Goal: Task Accomplishment & Management: Use online tool/utility

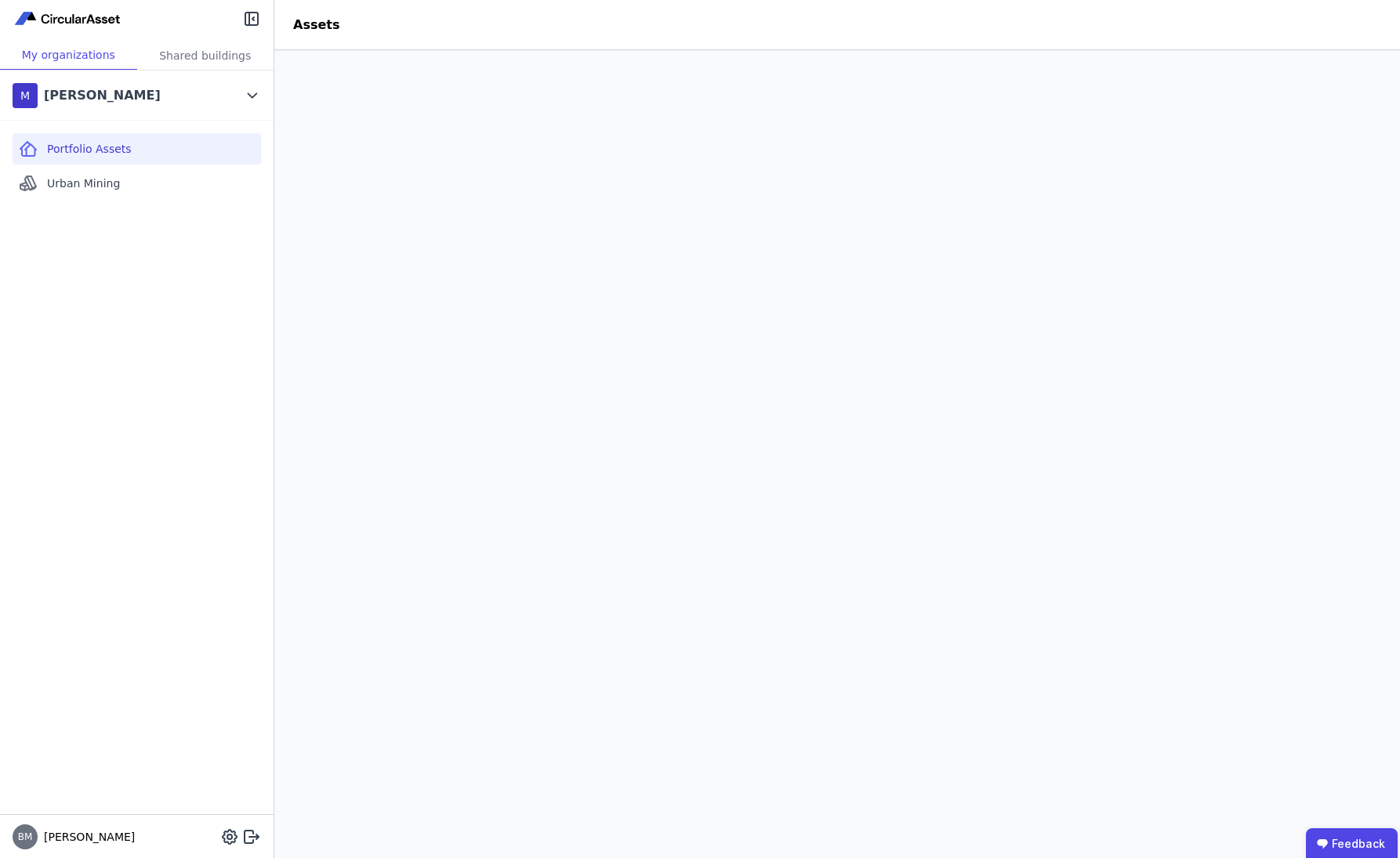
click at [34, 27] on img at bounding box center [68, 18] width 111 height 19
click at [180, 839] on div "[PERSON_NAME]" at bounding box center [137, 837] width 274 height 44
click at [176, 103] on div "M [PERSON_NAME]" at bounding box center [125, 95] width 225 height 31
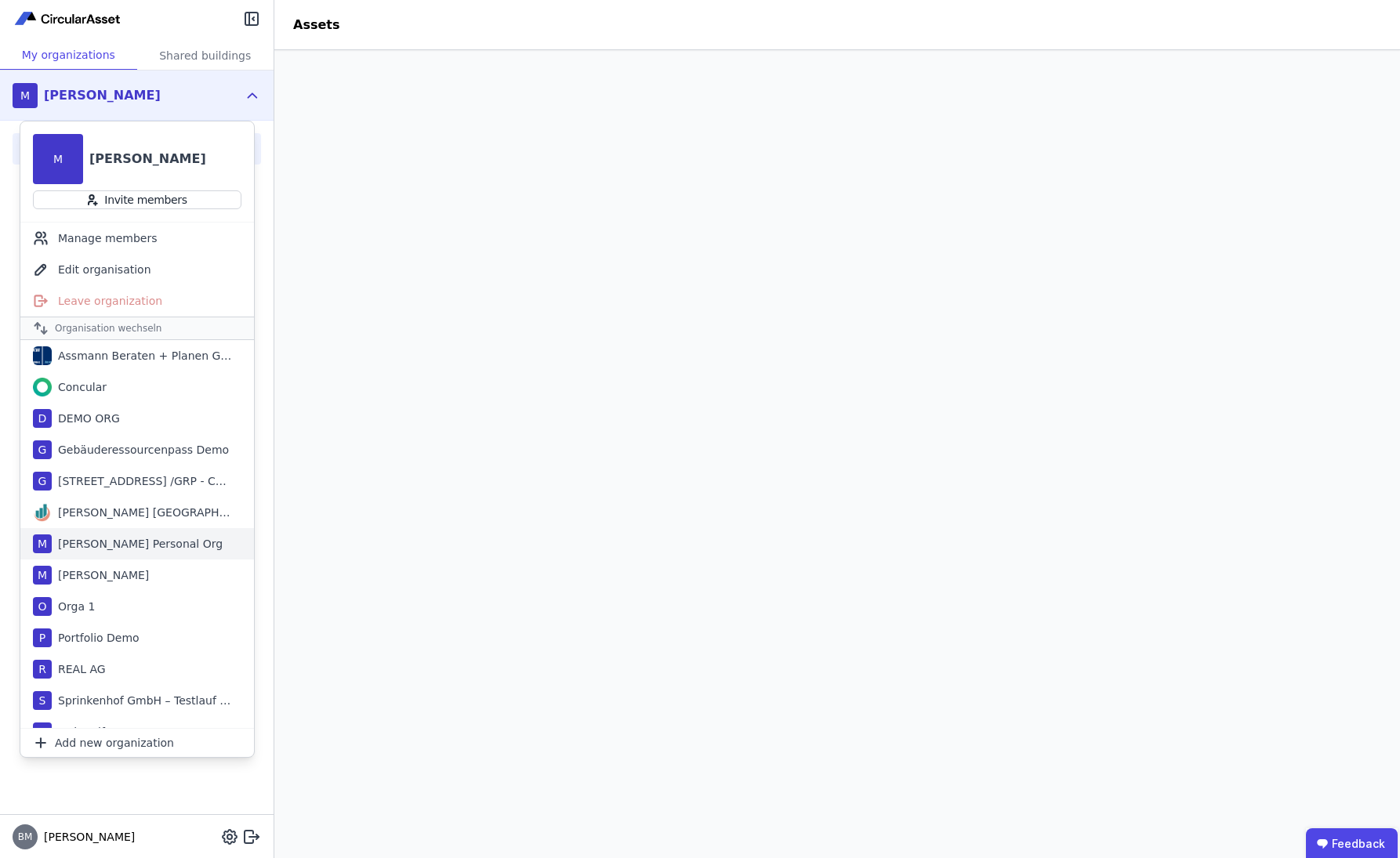
scroll to position [20, 0]
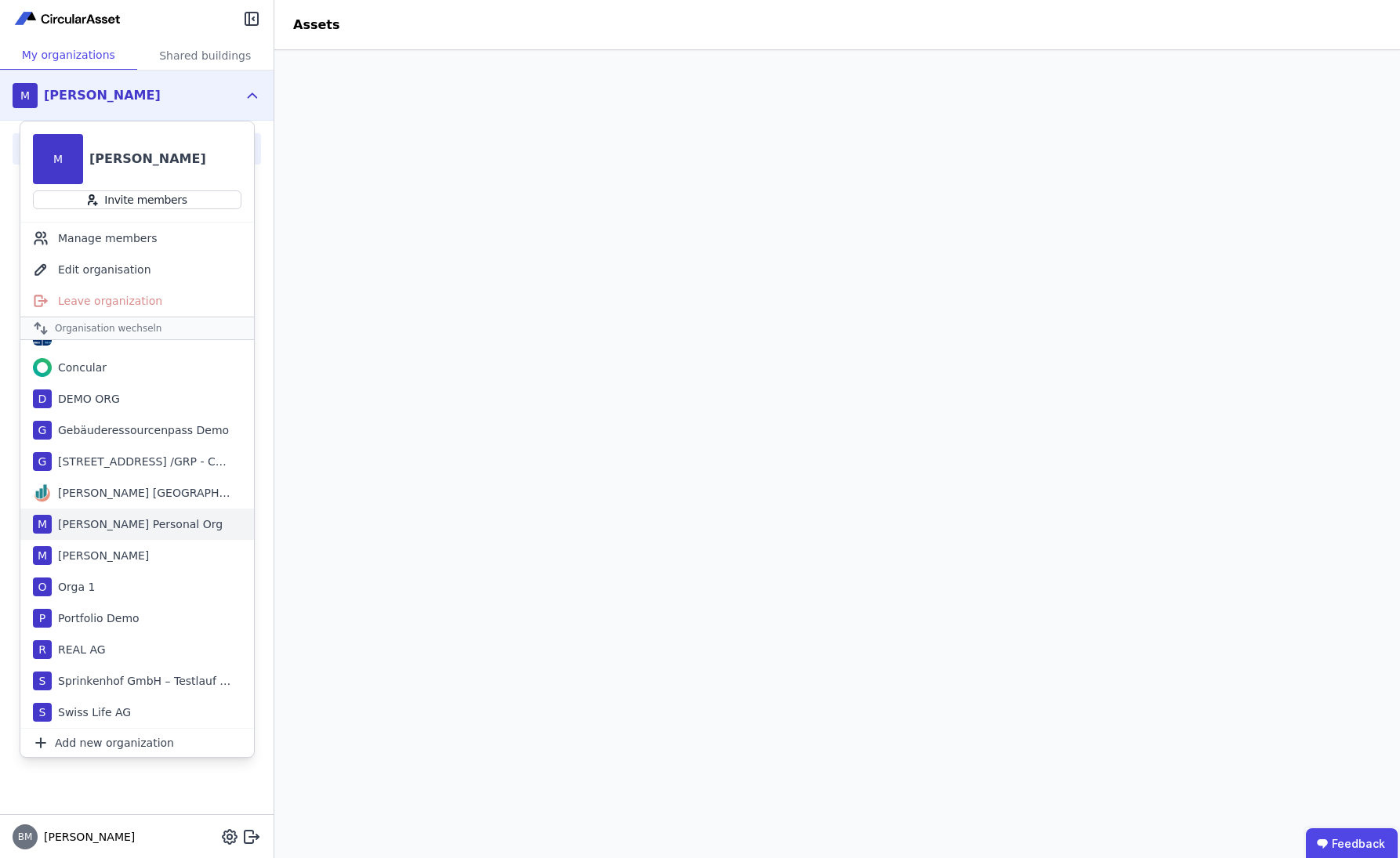
click at [151, 520] on div "[PERSON_NAME] Personal Org" at bounding box center [137, 524] width 171 height 16
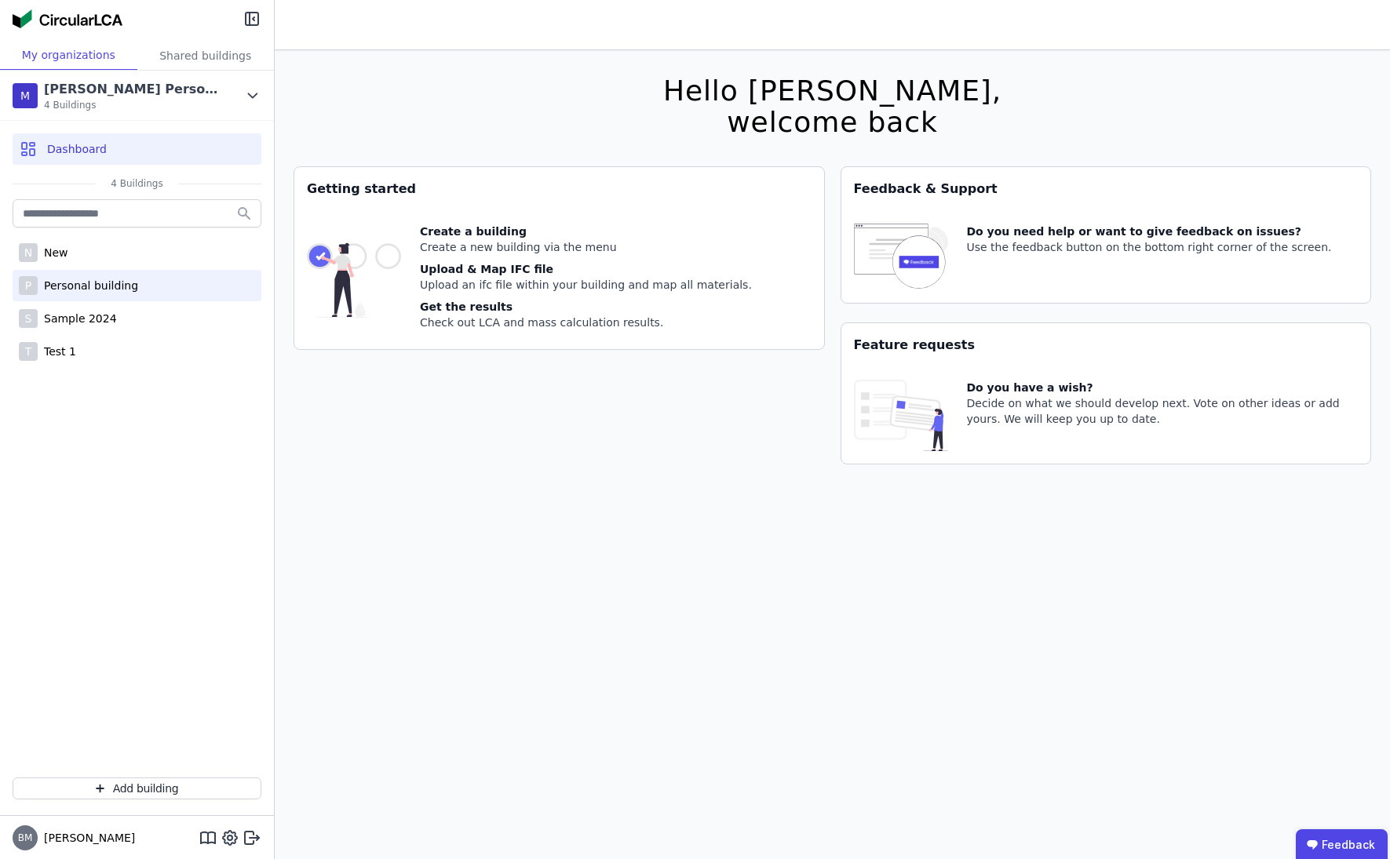
click at [148, 275] on div "P Personal building" at bounding box center [137, 285] width 249 height 31
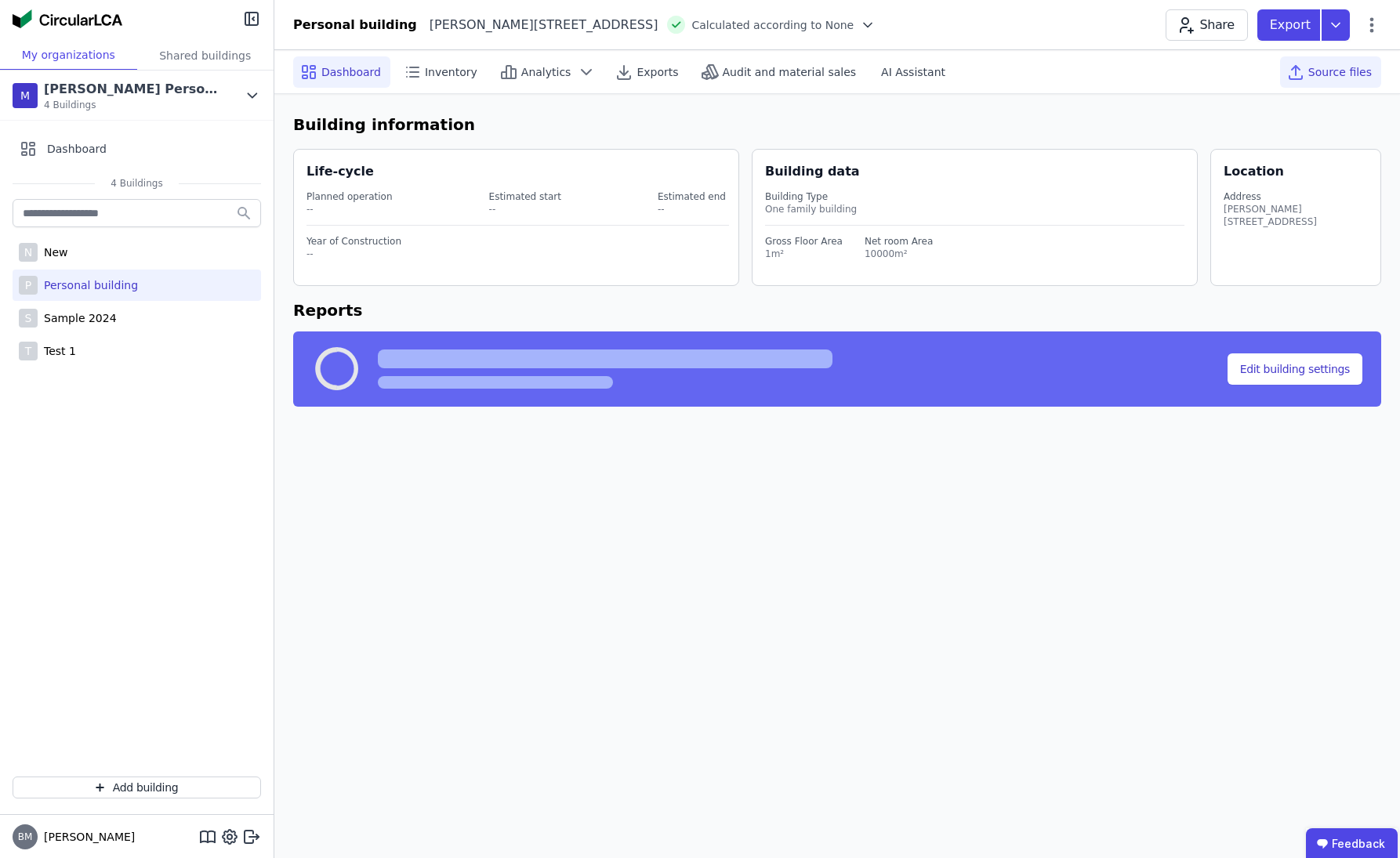
select select "*"
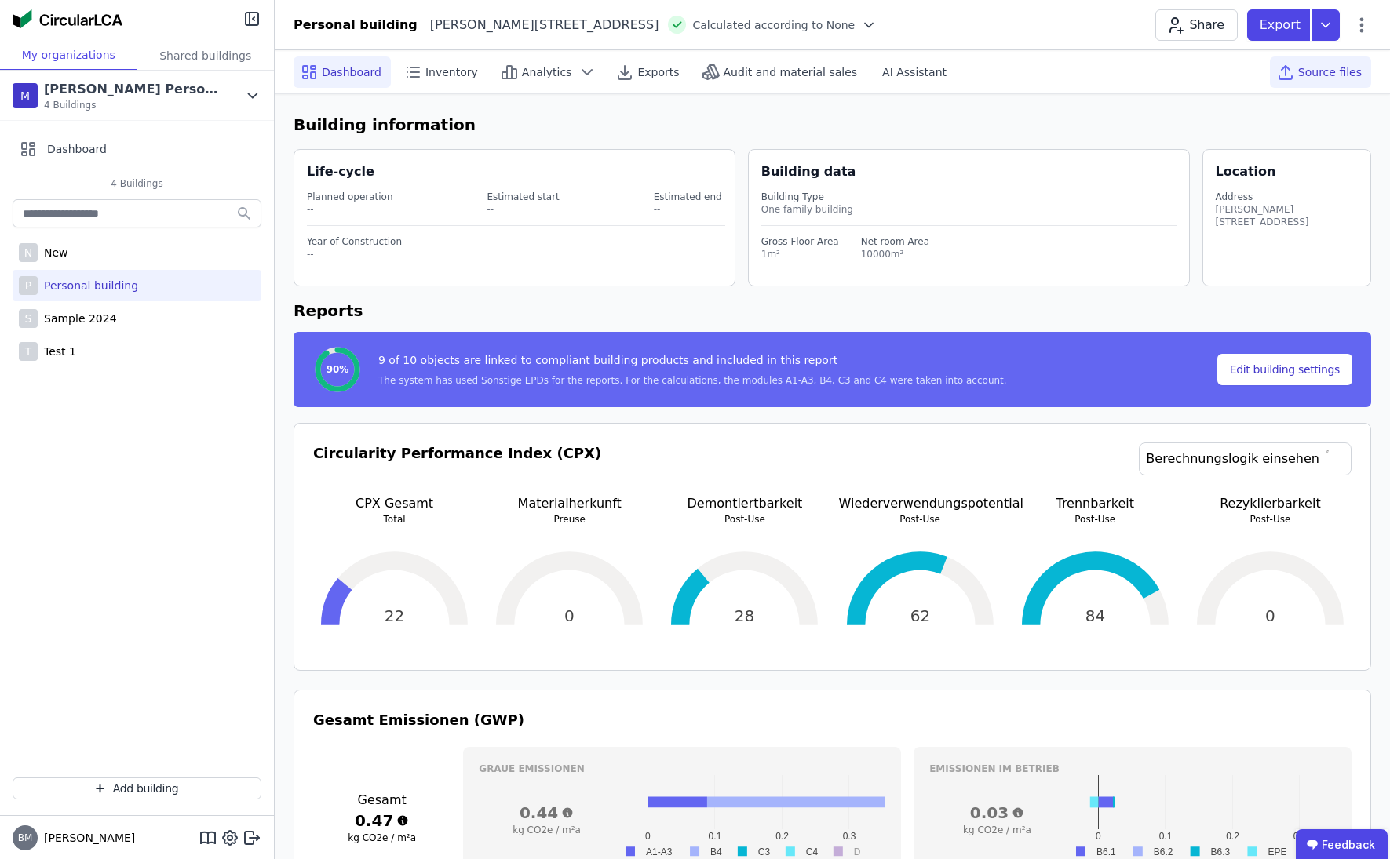
click at [1352, 74] on span "Source files" at bounding box center [1330, 72] width 64 height 16
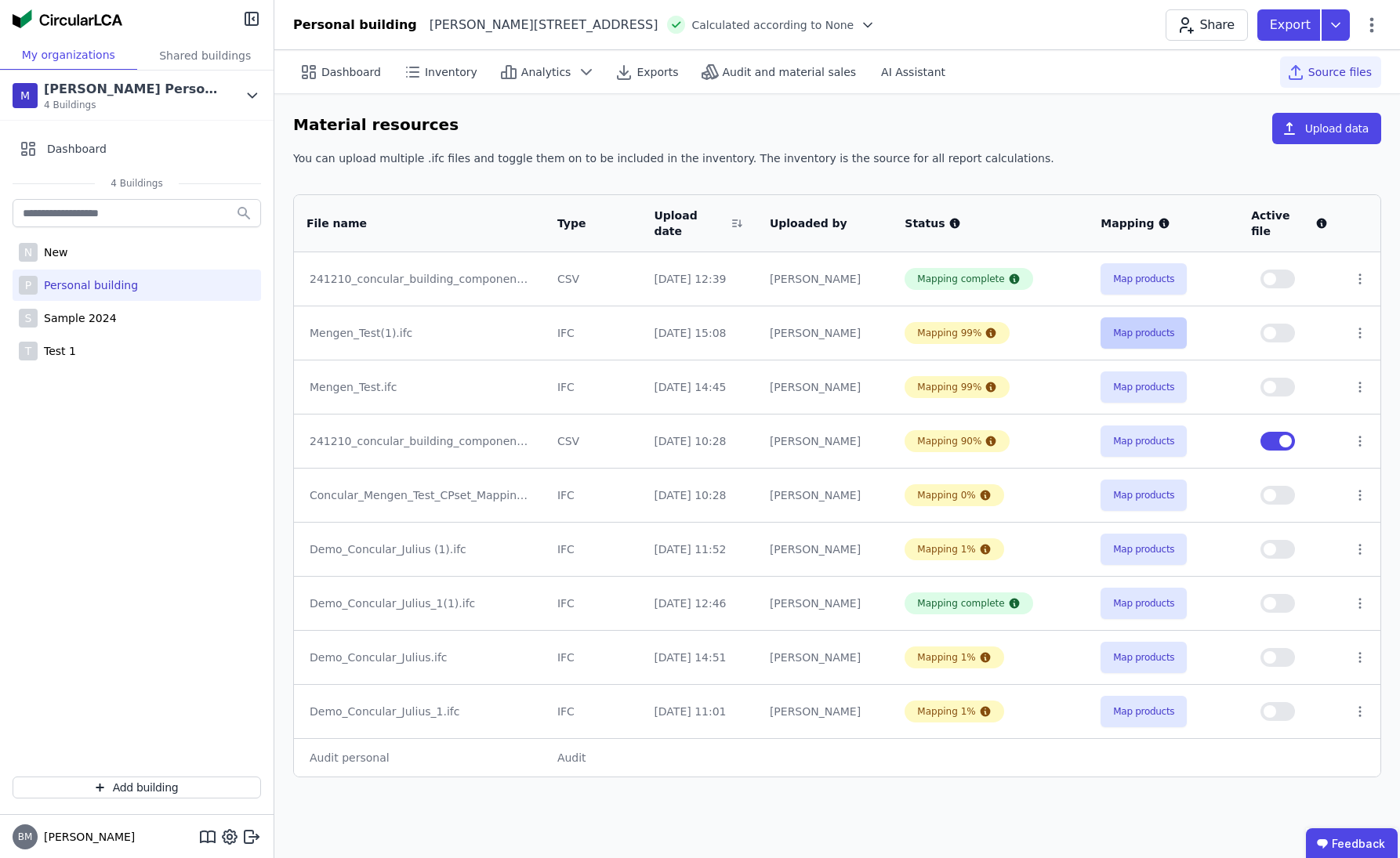
click at [1163, 331] on button "Map products" at bounding box center [1144, 333] width 86 height 31
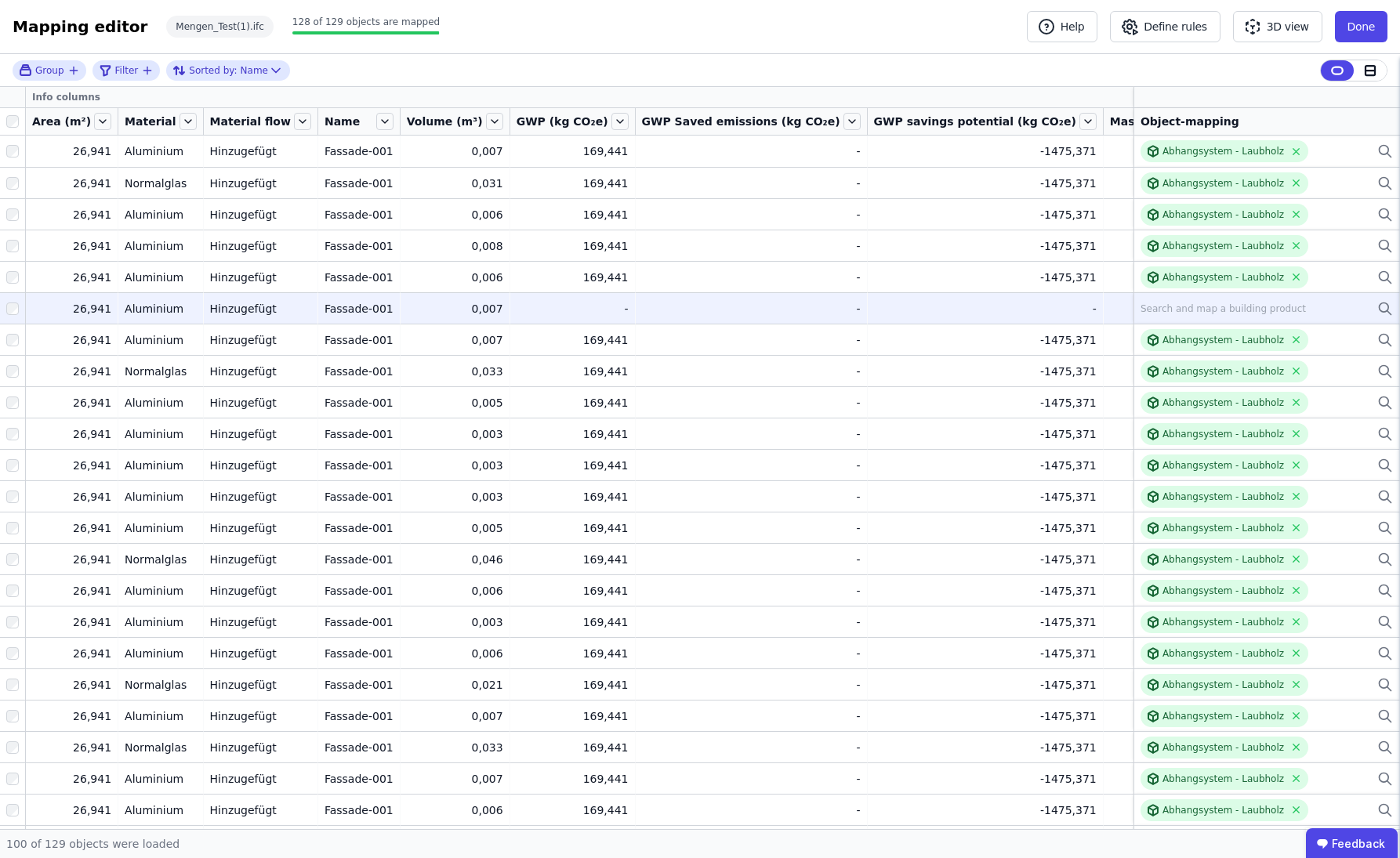
click at [1182, 306] on div "Search and map a building product" at bounding box center [1224, 309] width 166 height 13
